Goal: Task Accomplishment & Management: Complete application form

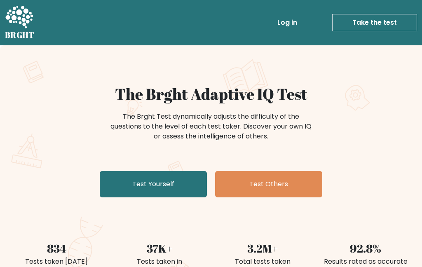
scroll to position [4, 0]
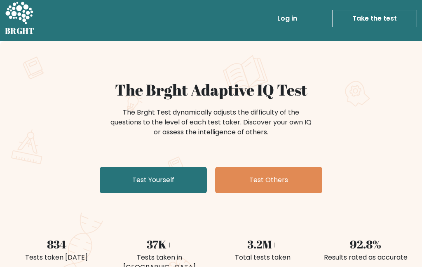
click at [163, 188] on link "Test Yourself" at bounding box center [153, 180] width 107 height 26
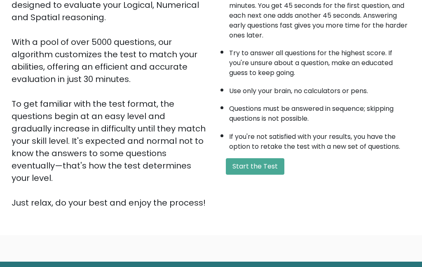
scroll to position [114, 0]
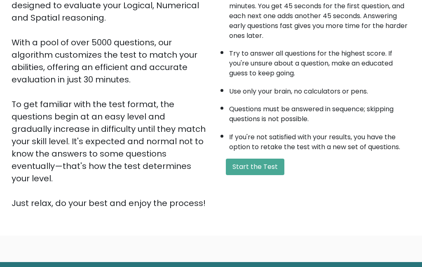
click at [268, 175] on button "Start the Test" at bounding box center [255, 167] width 59 height 16
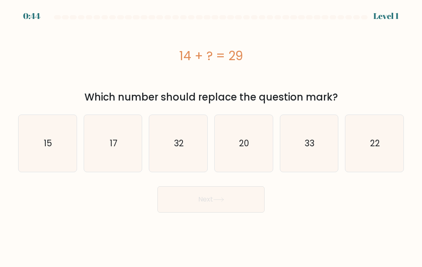
scroll to position [-19, 0]
click at [41, 156] on icon "15" at bounding box center [47, 143] width 57 height 57
click at [211, 136] on input "a. 15" at bounding box center [211, 135] width 0 height 2
radio input "true"
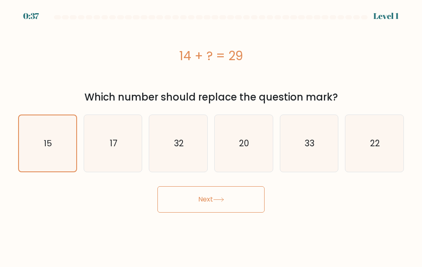
click at [245, 201] on button "Next" at bounding box center [211, 199] width 107 height 26
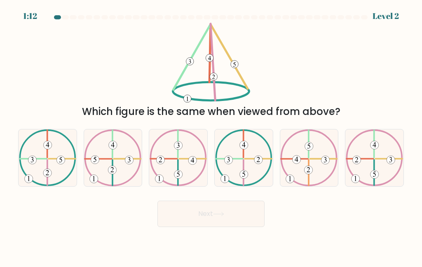
click at [47, 159] on 323 at bounding box center [33, 159] width 27 height 0
click at [211, 136] on input "a." at bounding box center [211, 135] width 0 height 2
radio input "true"
click at [234, 226] on button "Next" at bounding box center [211, 214] width 107 height 26
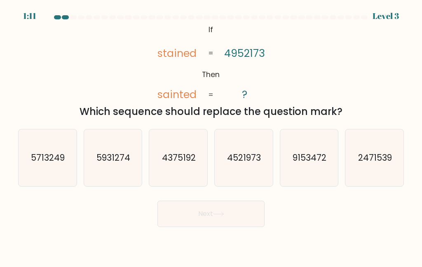
click at [255, 164] on text "4521973" at bounding box center [245, 158] width 34 height 12
click at [212, 136] on input "d. 4521973" at bounding box center [211, 135] width 0 height 2
radio input "true"
click at [217, 227] on button "Next" at bounding box center [211, 214] width 107 height 26
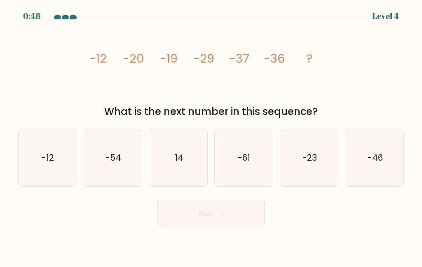
click at [402, 169] on icon "-46" at bounding box center [374, 157] width 57 height 57
click at [212, 136] on input "f. -46" at bounding box center [211, 135] width 0 height 2
radio input "true"
click at [206, 247] on body "0:47 Level 4" at bounding box center [211, 133] width 422 height 267
click at [238, 227] on button "Next" at bounding box center [211, 214] width 107 height 26
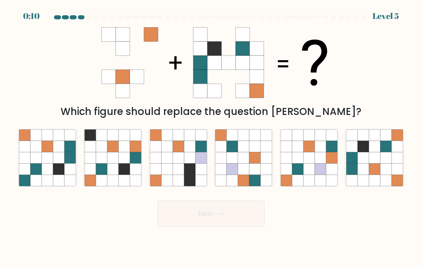
click at [400, 186] on icon at bounding box center [397, 180] width 11 height 11
click at [212, 136] on input "f." at bounding box center [211, 135] width 0 height 2
radio input "true"
click at [224, 216] on icon at bounding box center [219, 214] width 10 height 4
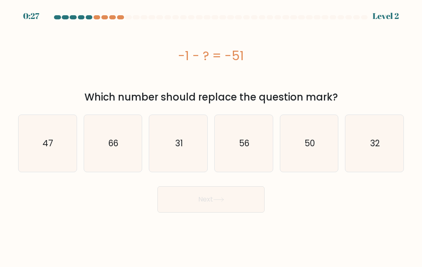
click at [101, 22] on div at bounding box center [211, 18] width 396 height 7
click at [80, 66] on div "-1 - ? = -51" at bounding box center [211, 56] width 386 height 66
click at [379, 133] on icon "32" at bounding box center [374, 143] width 57 height 57
click at [212, 134] on input "f. 32" at bounding box center [211, 135] width 0 height 2
radio input "true"
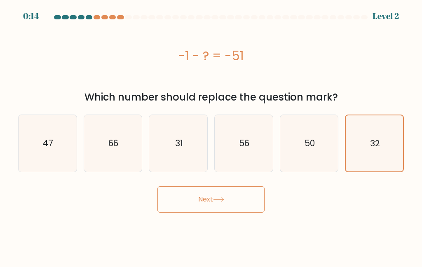
click at [304, 139] on icon "50" at bounding box center [309, 143] width 57 height 57
click at [212, 136] on input "e. 50" at bounding box center [211, 135] width 0 height 2
radio input "true"
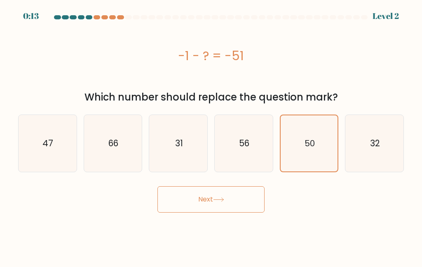
click at [249, 207] on button "Next" at bounding box center [211, 199] width 107 height 26
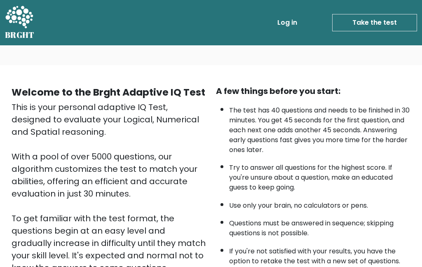
scroll to position [147, 0]
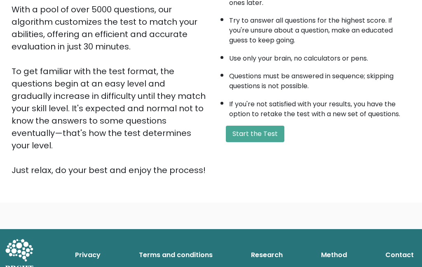
click at [260, 142] on button "Start the Test" at bounding box center [255, 134] width 59 height 16
